Goal: Information Seeking & Learning: Learn about a topic

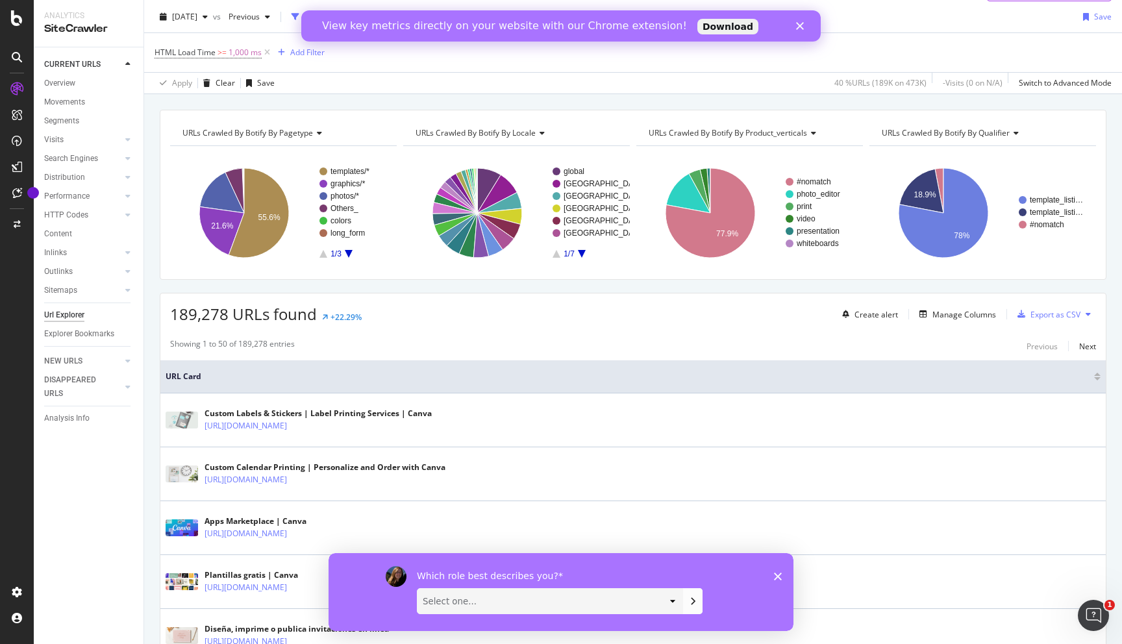
scroll to position [33, 0]
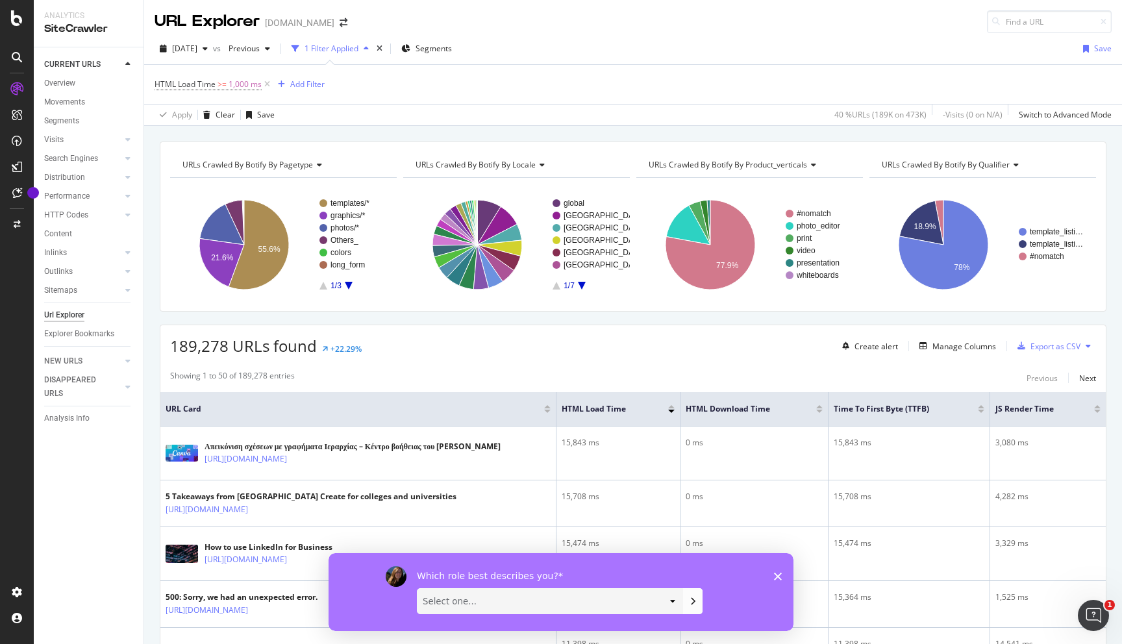
click at [347, 286] on icon "A chart." at bounding box center [349, 286] width 8 height 8
click at [349, 280] on rect "A chart." at bounding box center [352, 244] width 66 height 90
click at [348, 286] on icon "A chart." at bounding box center [349, 286] width 8 height 8
click at [321, 284] on rect "A chart." at bounding box center [352, 244] width 66 height 90
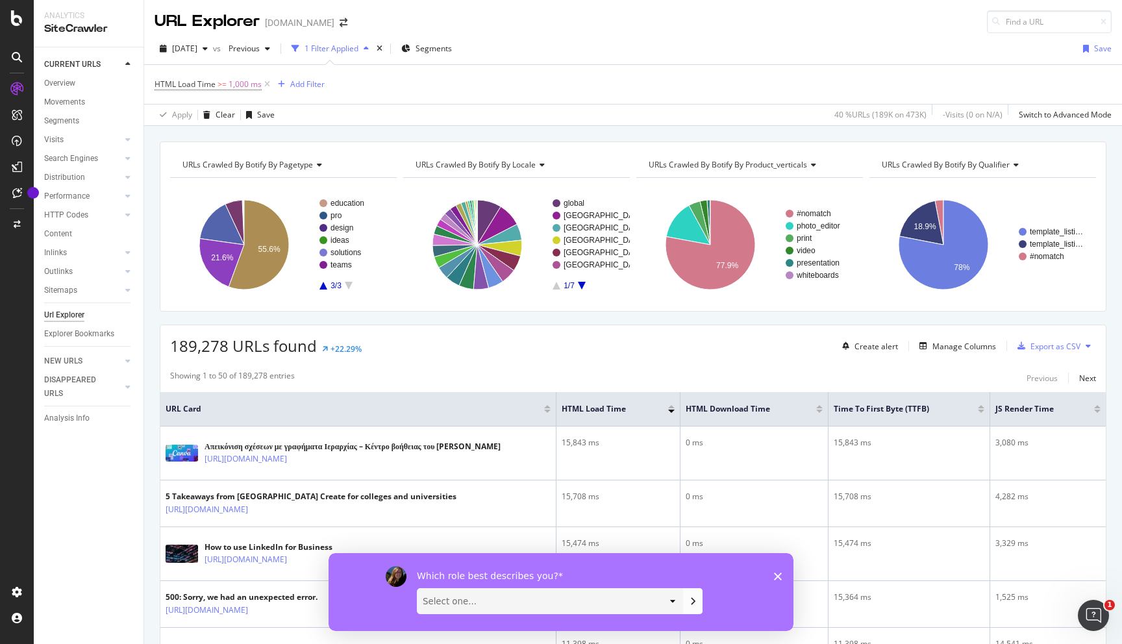
click at [321, 288] on icon "A chart." at bounding box center [323, 286] width 8 height 8
click at [350, 290] on rect "A chart." at bounding box center [352, 244] width 66 height 90
click at [348, 284] on icon "A chart." at bounding box center [349, 286] width 8 height 8
click at [347, 286] on icon "A chart." at bounding box center [349, 286] width 8 height 8
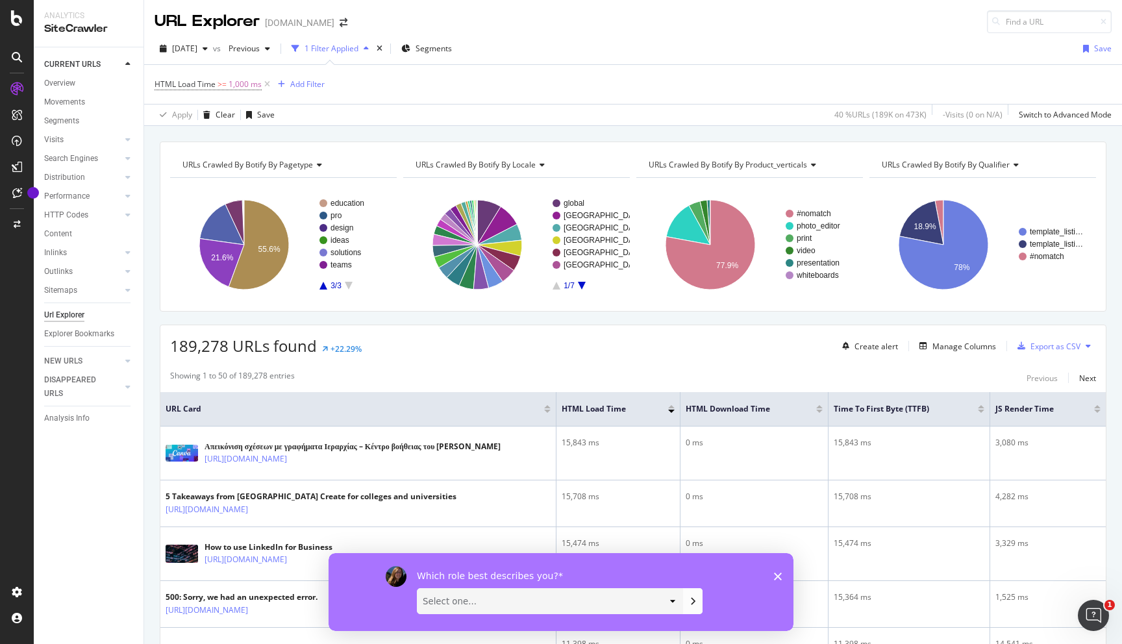
click at [346, 286] on rect "A chart." at bounding box center [352, 244] width 66 height 90
click at [321, 284] on rect "A chart." at bounding box center [352, 244] width 66 height 90
click at [325, 288] on icon "A chart." at bounding box center [323, 286] width 8 height 8
click at [345, 216] on rect "A chart." at bounding box center [357, 216] width 55 height 8
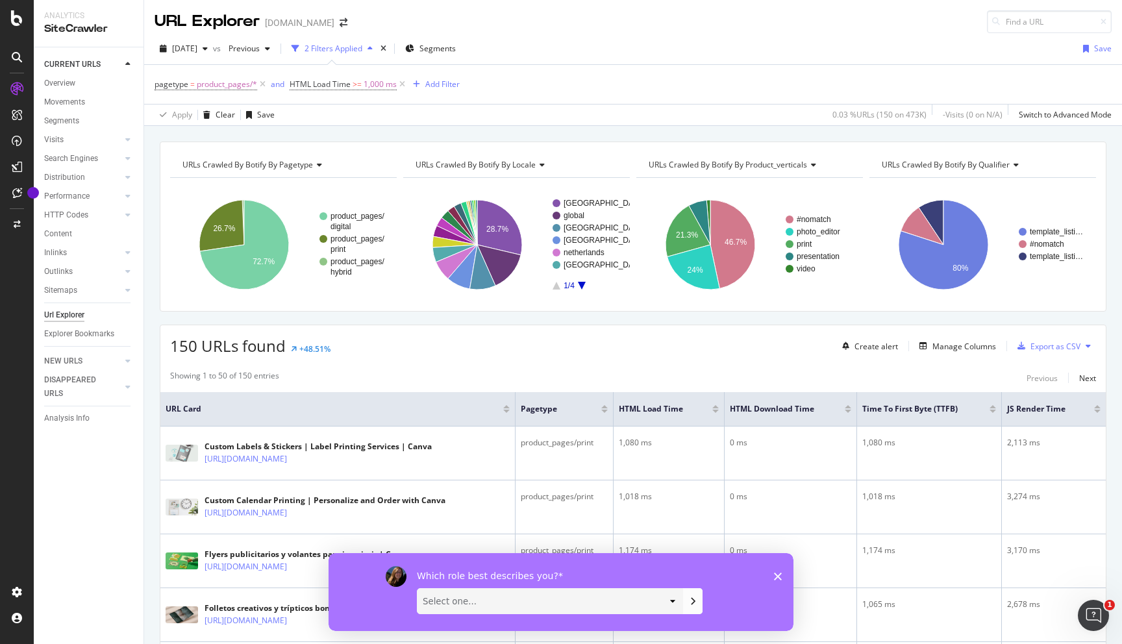
click at [1017, 162] on icon at bounding box center [1014, 165] width 9 height 8
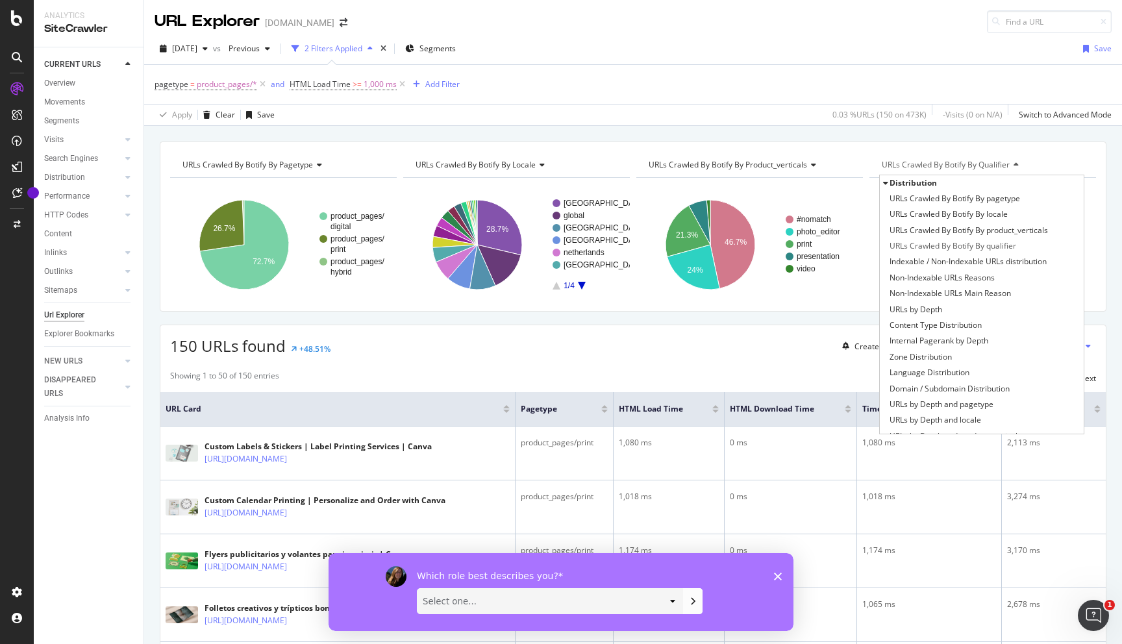
click at [1033, 129] on div "URLs Crawled By Botify By pagetype Chart (by Value) Table Expand Export as CSV …" at bounding box center [633, 141] width 978 height 31
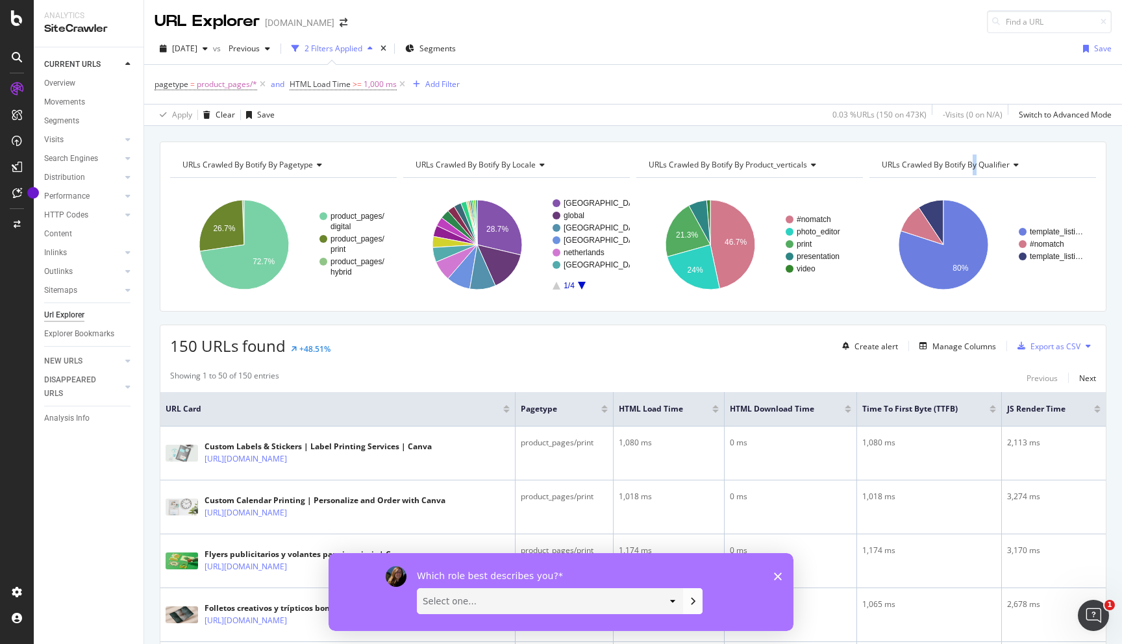
click at [974, 162] on span "URLs Crawled By Botify By qualifier" at bounding box center [946, 164] width 128 height 11
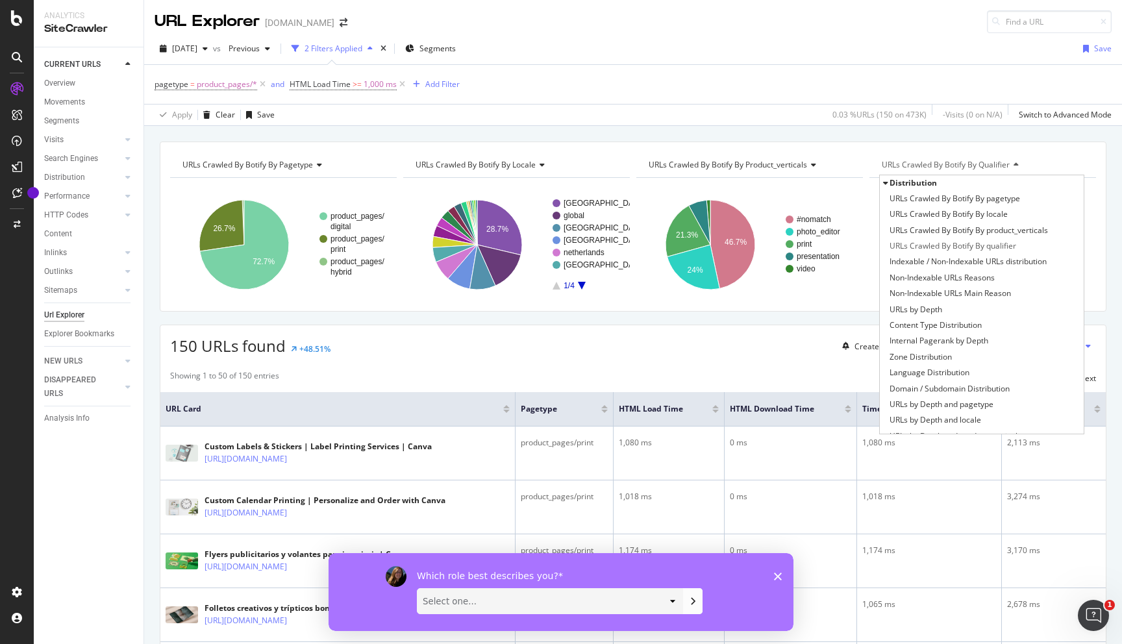
click at [994, 147] on div "URLs Crawled By Botify By pagetype Chart (by Value) Table Expand Export as CSV …" at bounding box center [633, 227] width 947 height 170
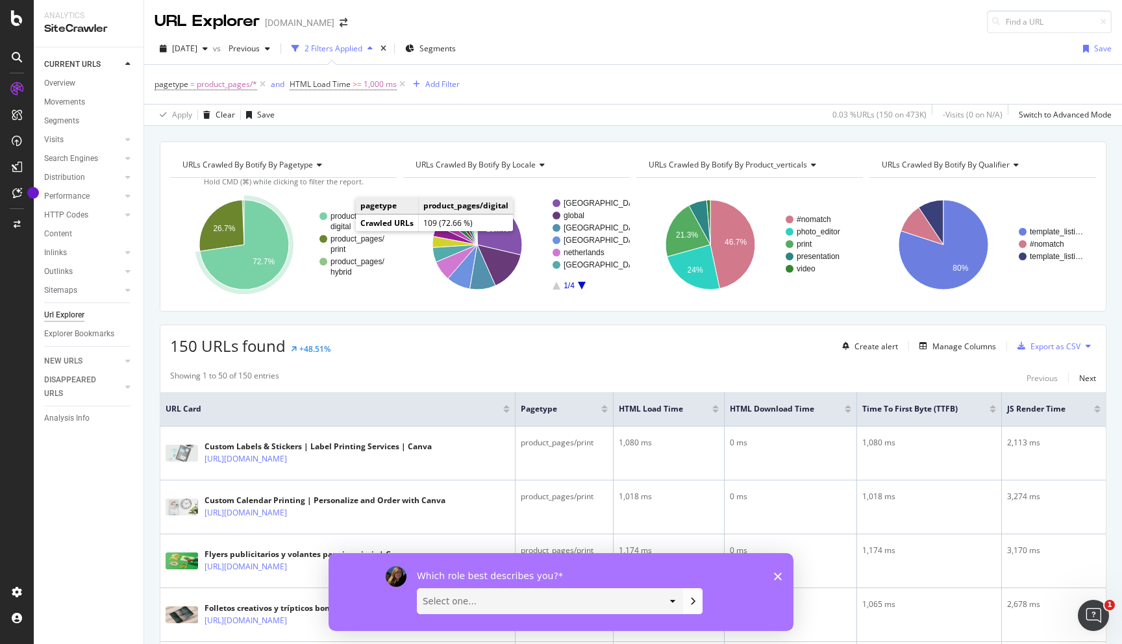
click at [341, 221] on rect "A chart." at bounding box center [352, 221] width 66 height 18
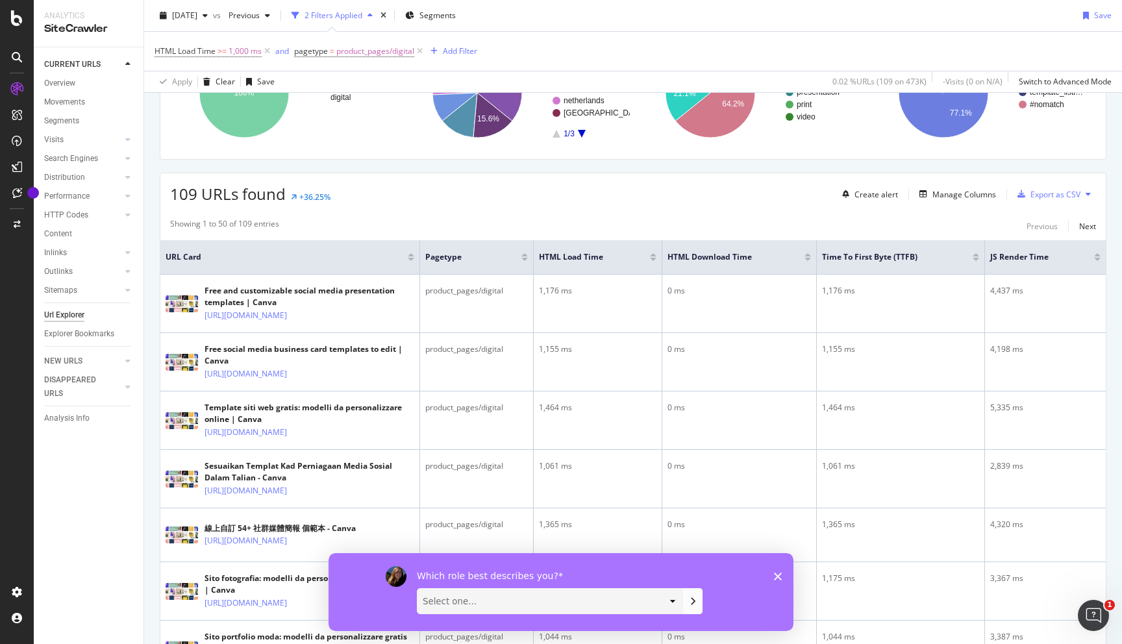
scroll to position [149, 0]
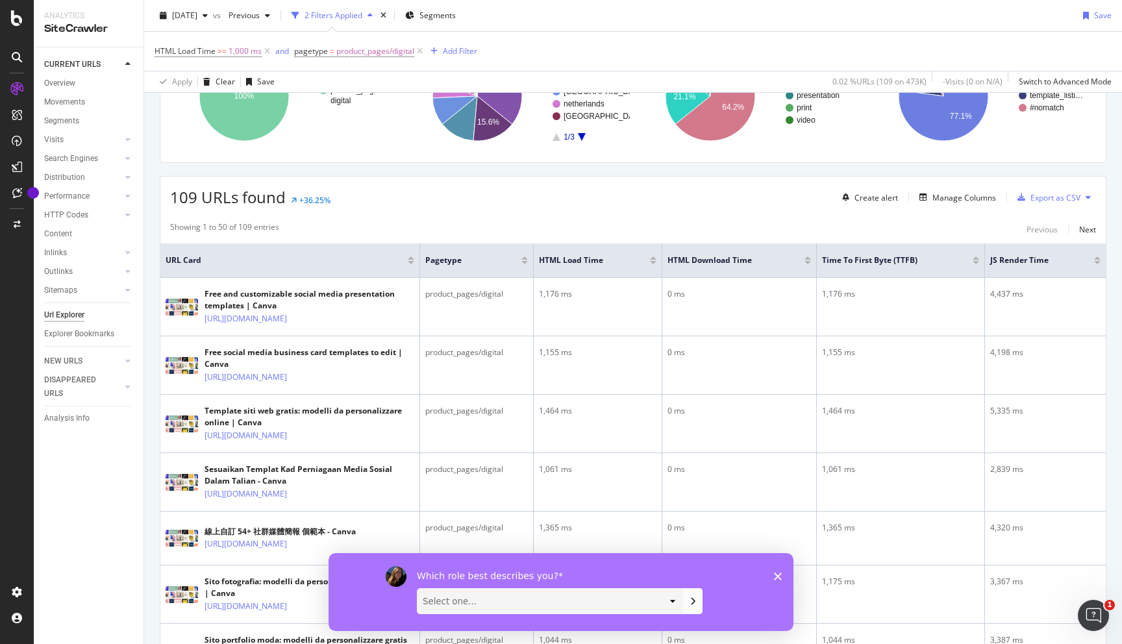
click at [654, 262] on div at bounding box center [653, 262] width 6 height 3
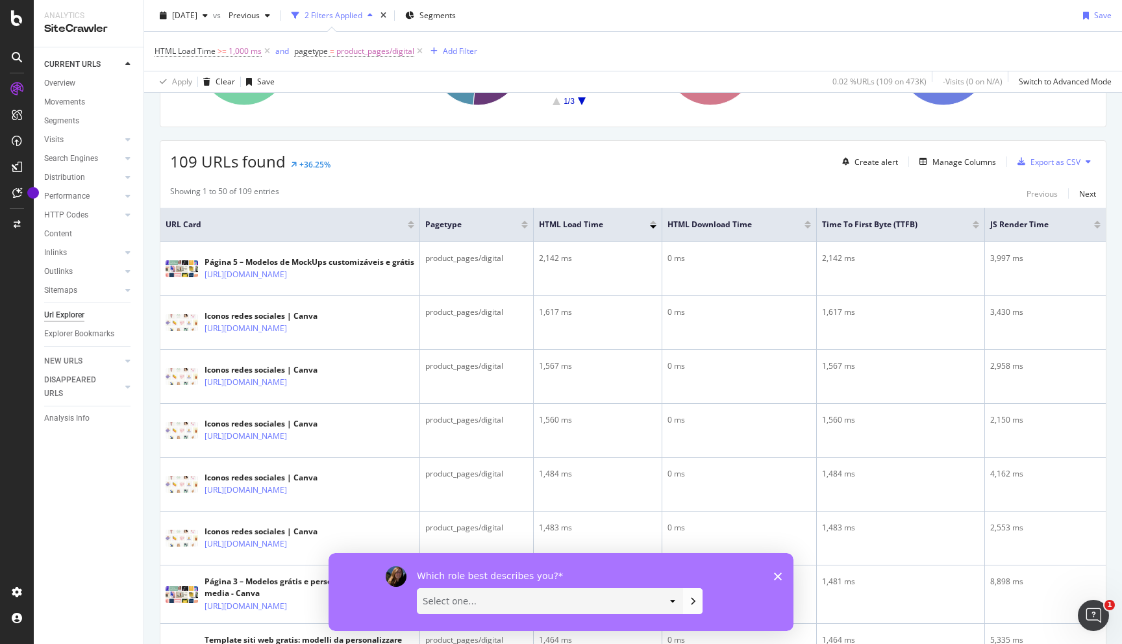
scroll to position [186, 0]
drag, startPoint x: 284, startPoint y: 349, endPoint x: 1052, endPoint y: 4, distance: 842.1
click at [0, 0] on div "Analytics SiteCrawler CURRENT URLS Overview Movements Segments Visits Analysis …" at bounding box center [561, 322] width 1122 height 644
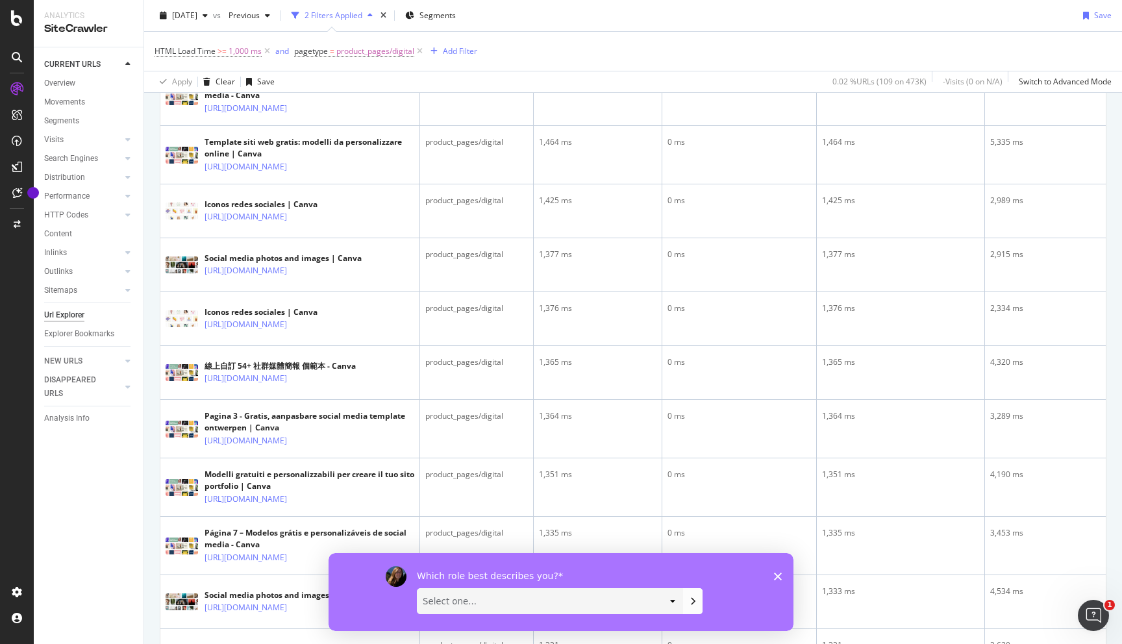
scroll to position [675, 0]
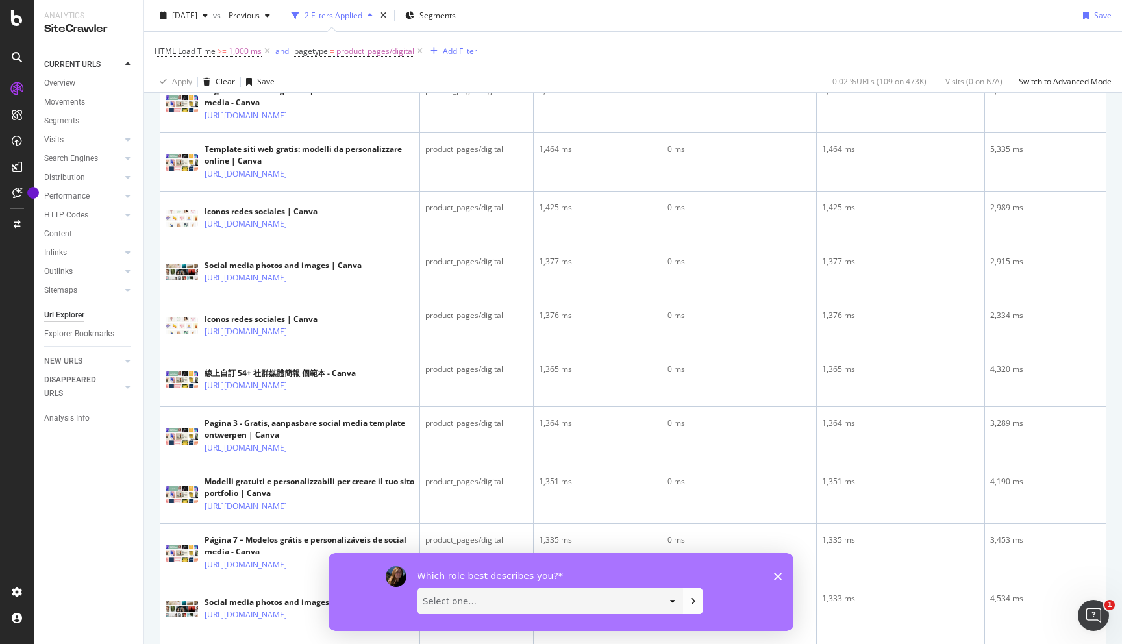
click at [843, 57] on div "HTML Load Time >= 1,000 ms and pagetype = product_pages/digital Add Filter" at bounding box center [633, 51] width 957 height 39
click at [680, 49] on div "HTML Load Time >= 1,000 ms and pagetype = product_pages/digital Add Filter" at bounding box center [633, 51] width 957 height 39
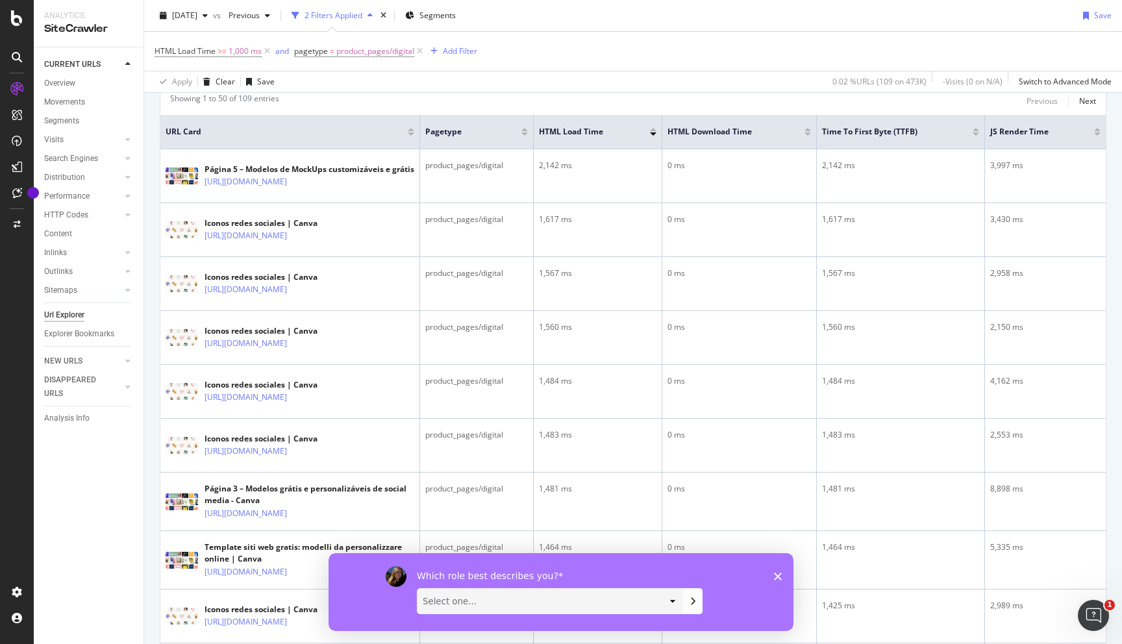
scroll to position [273, 0]
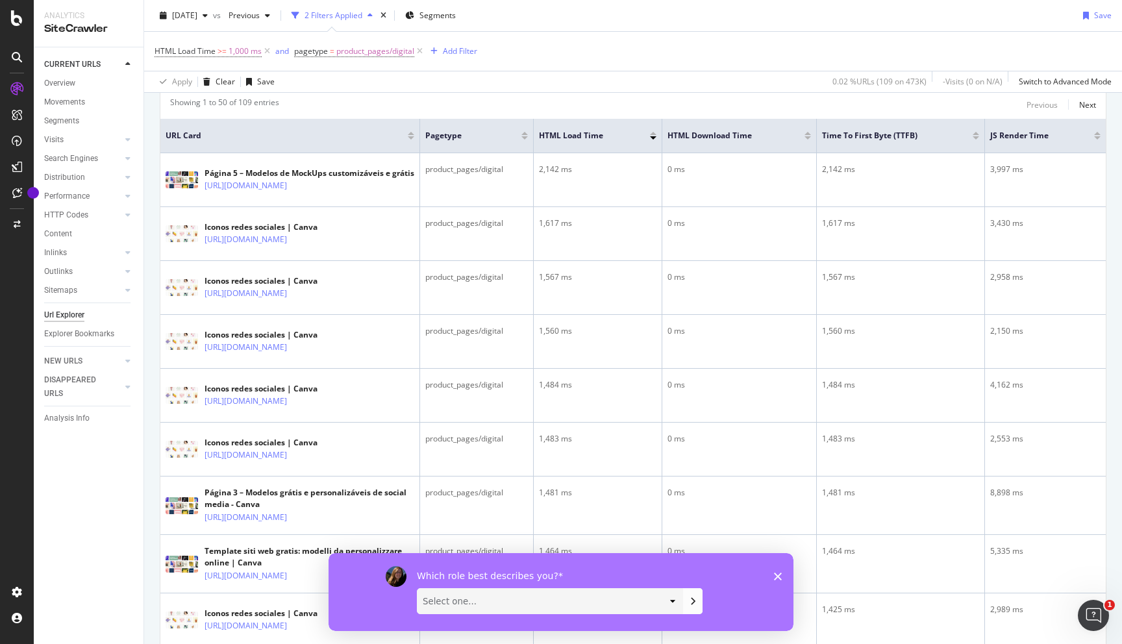
click at [780, 575] on icon "Close survey" at bounding box center [778, 576] width 8 height 8
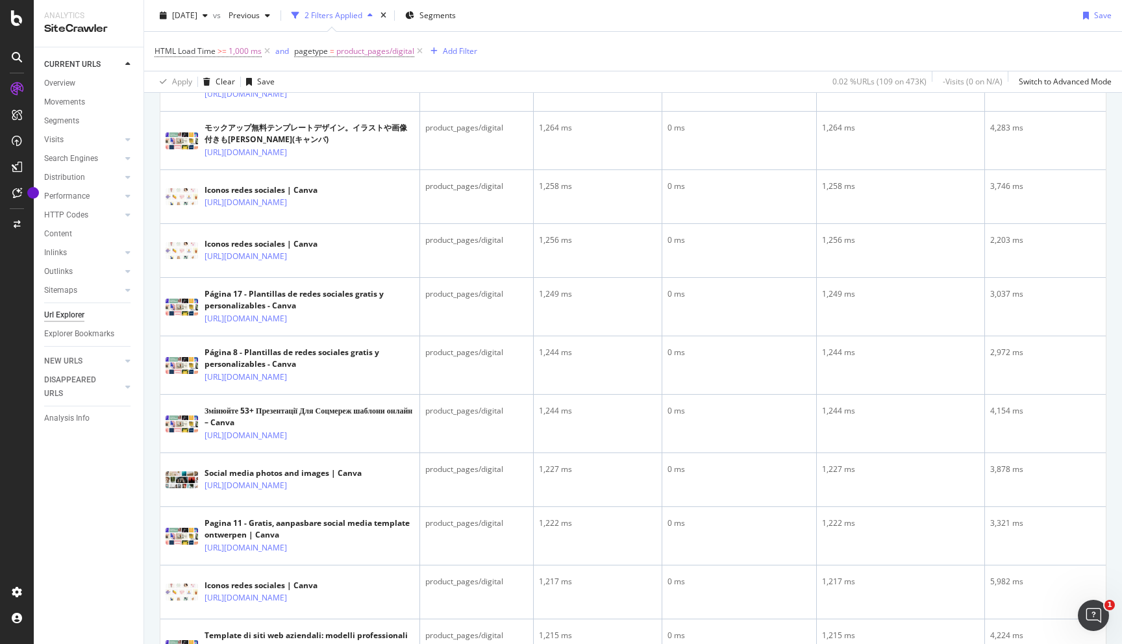
scroll to position [1868, 0]
drag, startPoint x: 199, startPoint y: 275, endPoint x: 266, endPoint y: 297, distance: 69.8
copy div "Personalizza più di 115 Siti Web Moderni modelli online - Canva [URL][DOMAIN_NA…"
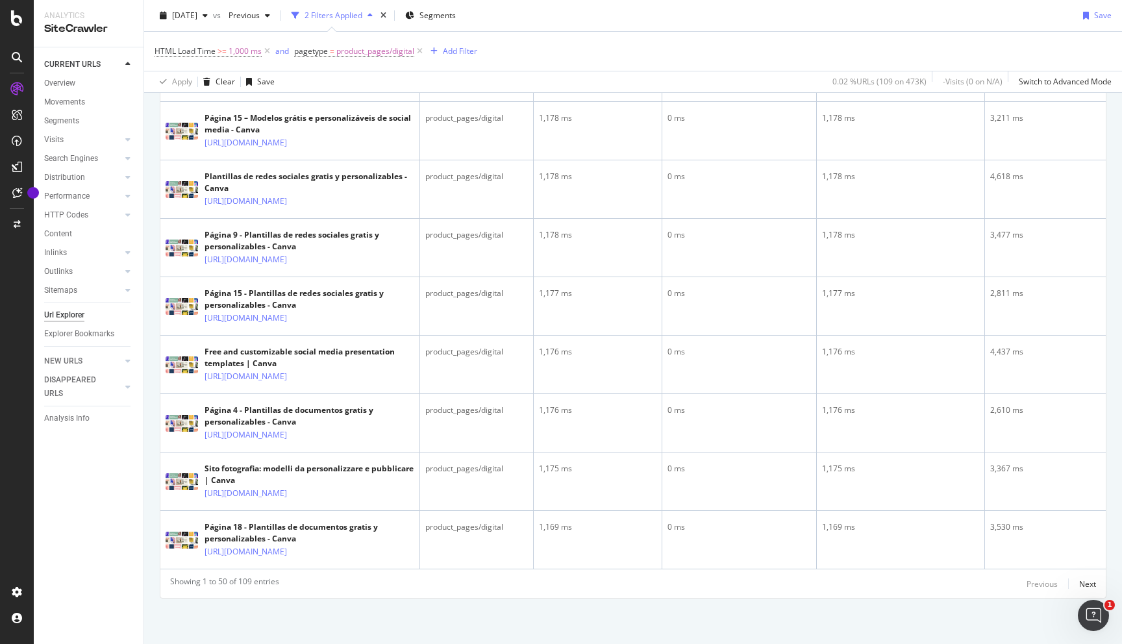
scroll to position [3384, 0]
click at [1089, 586] on div "Next" at bounding box center [1087, 583] width 17 height 11
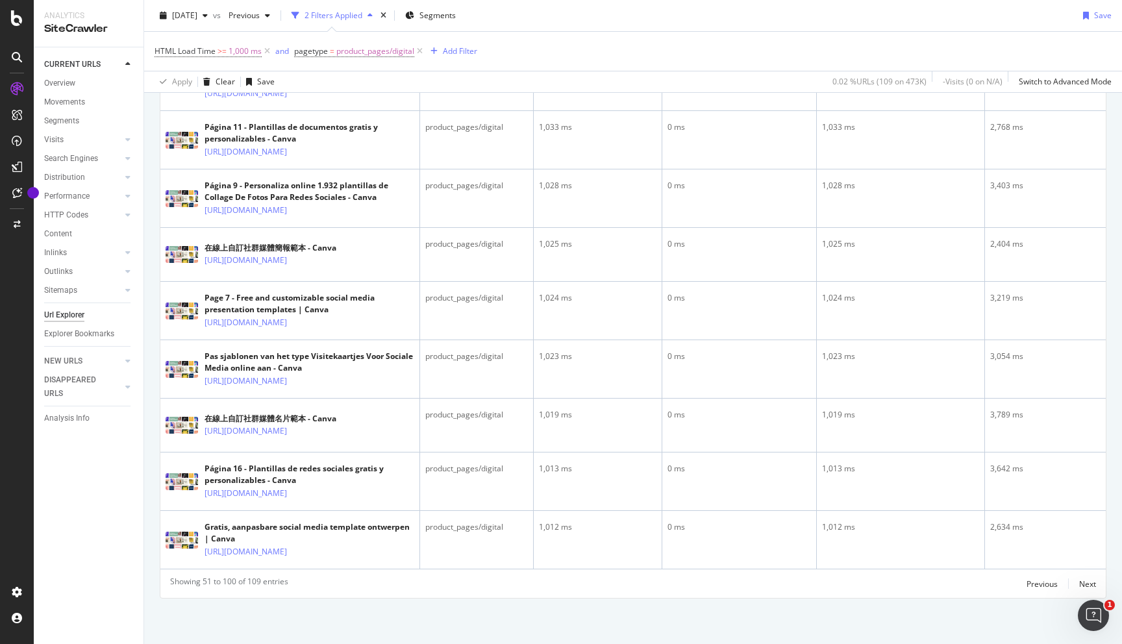
scroll to position [3334, 0]
click at [1087, 582] on div "Next" at bounding box center [1087, 583] width 17 height 11
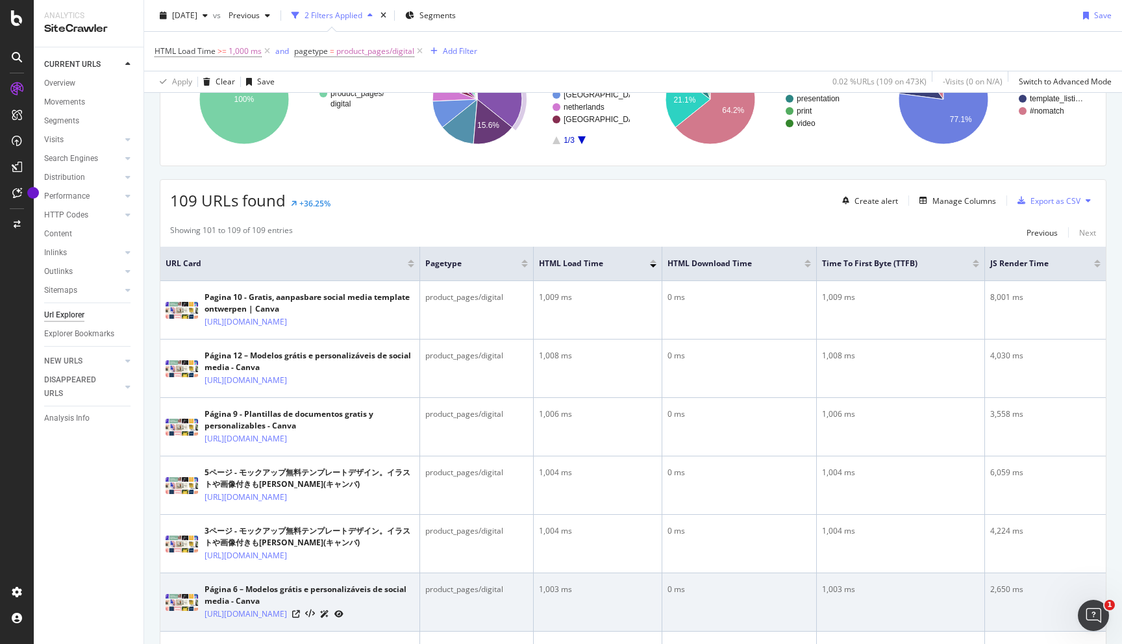
scroll to position [0, 0]
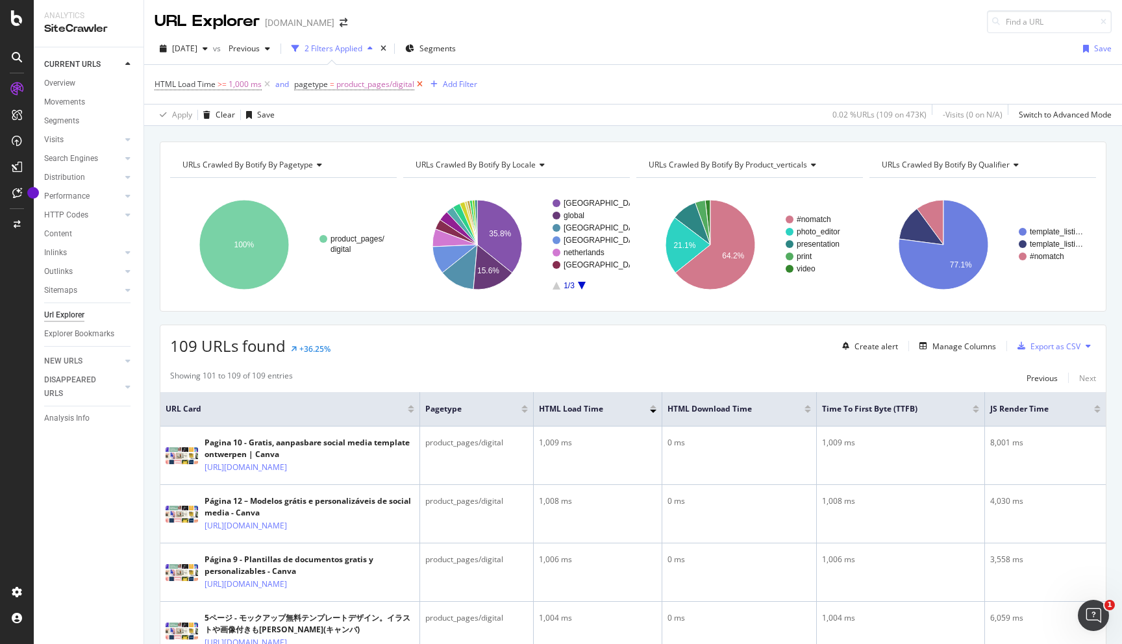
click at [417, 84] on icon at bounding box center [419, 84] width 11 height 13
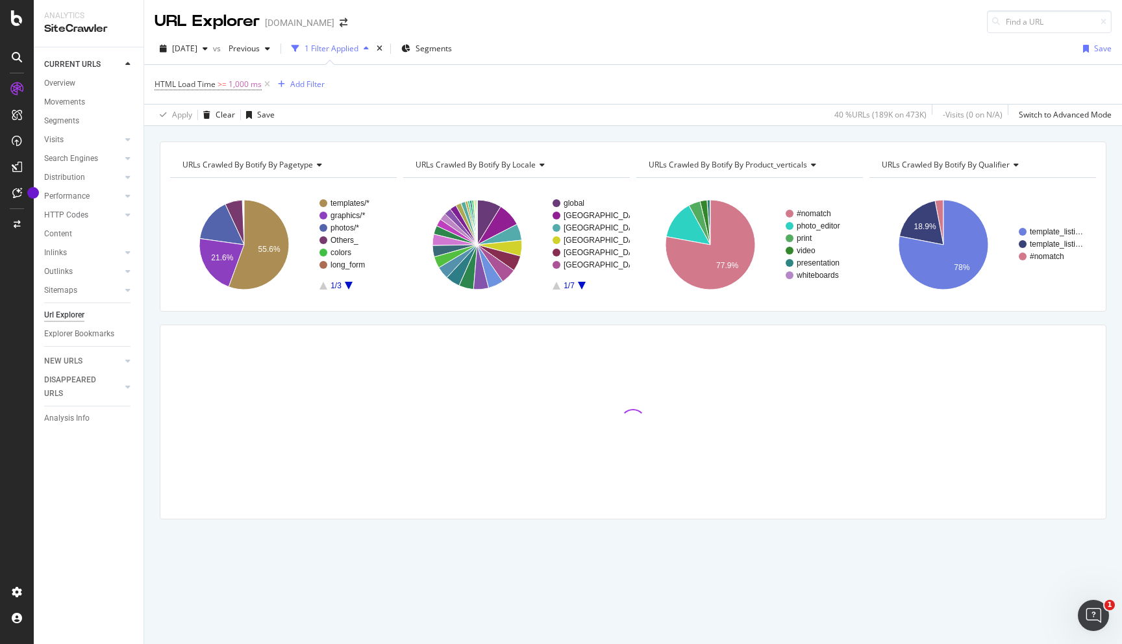
click at [347, 286] on icon "A chart." at bounding box center [349, 286] width 8 height 8
click at [351, 216] on rect "A chart." at bounding box center [357, 216] width 55 height 8
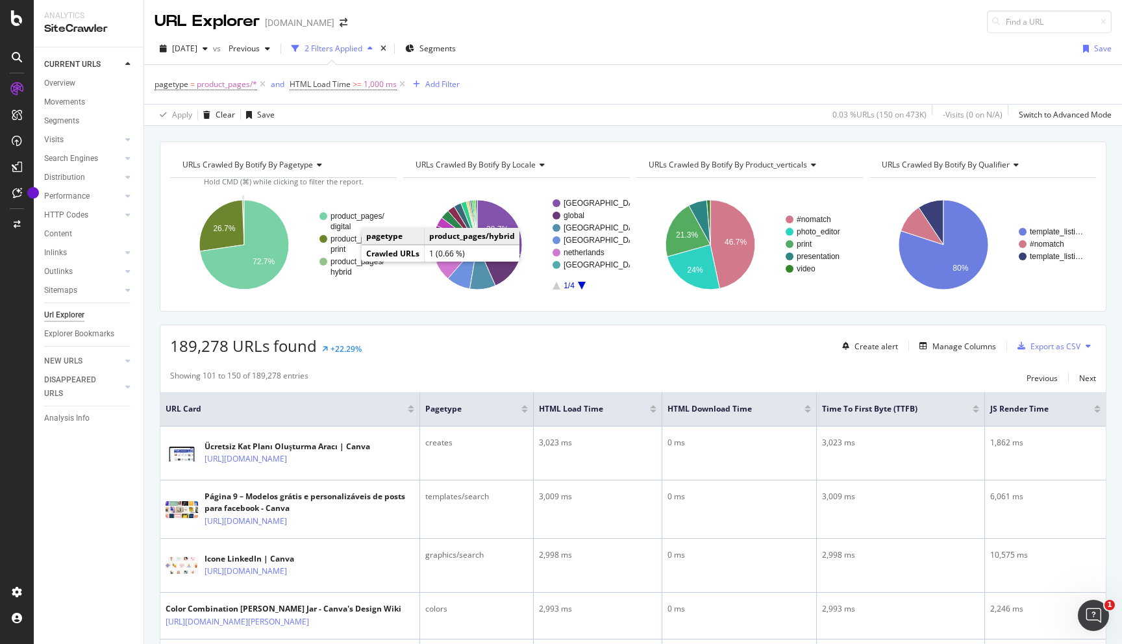
click at [349, 266] on rect "A chart." at bounding box center [352, 267] width 66 height 18
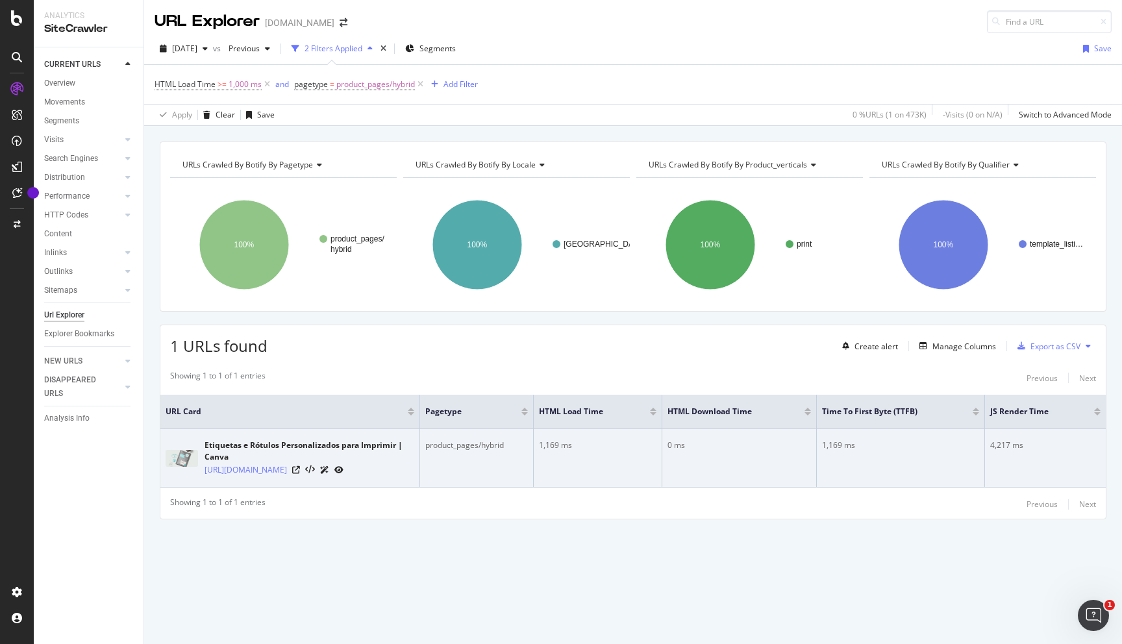
drag, startPoint x: 202, startPoint y: 448, endPoint x: 346, endPoint y: 486, distance: 149.1
click at [346, 486] on td "Etiquetas e Rótulos Personalizados para Imprimir | Canva [URL][DOMAIN_NAME]" at bounding box center [290, 458] width 260 height 58
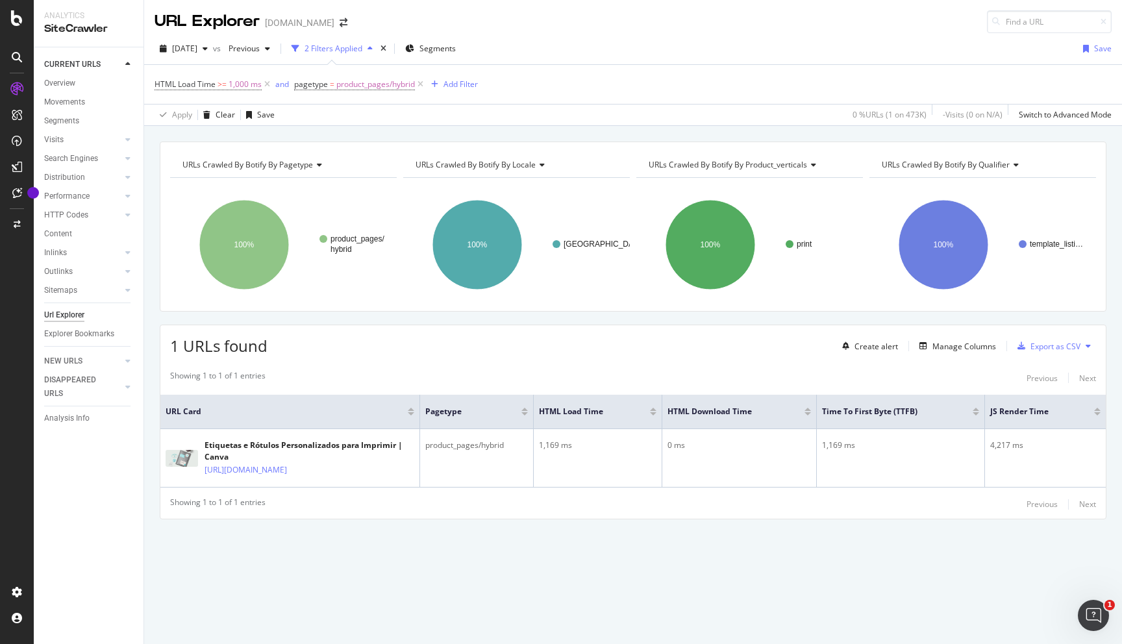
copy div "Etiquetas e Rótulos Personalizados para Imprimir | Canva [URL][DOMAIN_NAME]"
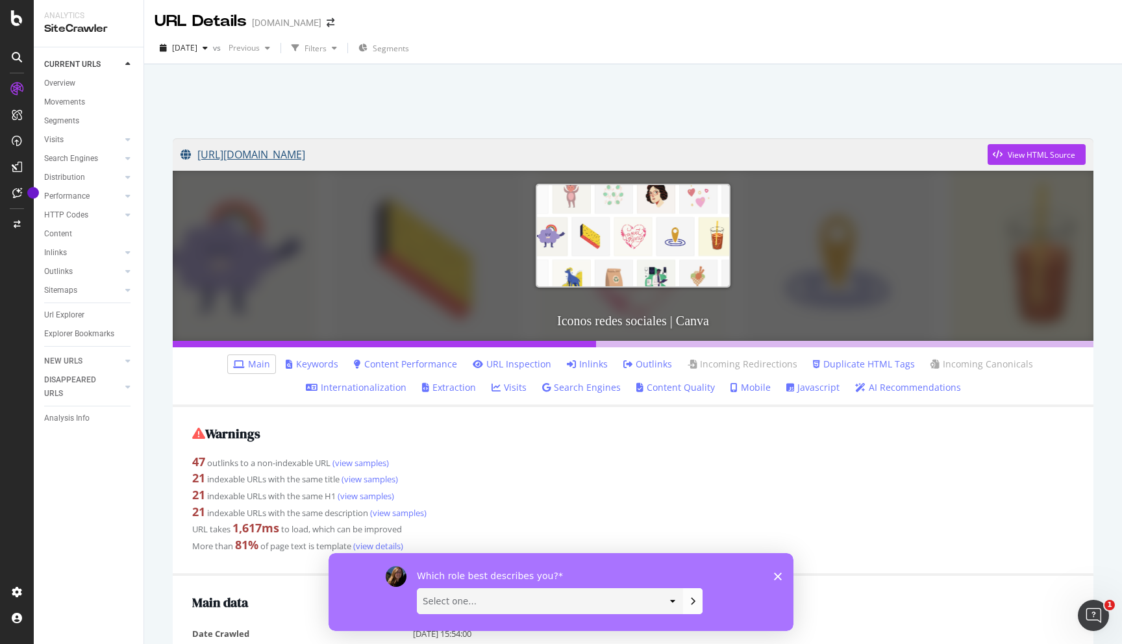
click at [486, 155] on link "[URL][DOMAIN_NAME]" at bounding box center [583, 154] width 807 height 32
